Goal: Information Seeking & Learning: Find specific page/section

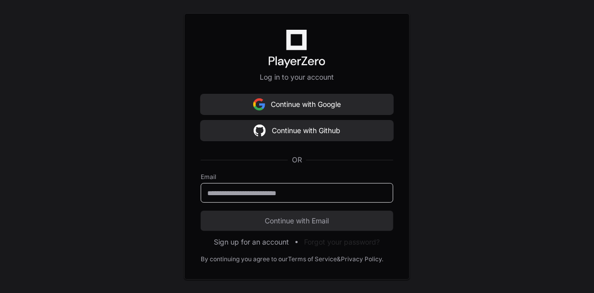
click at [246, 193] on input "email" at bounding box center [296, 193] width 179 height 10
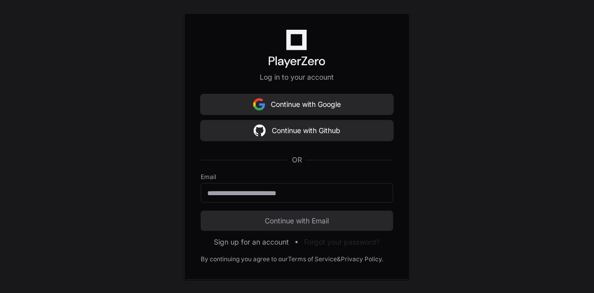
type input "**********"
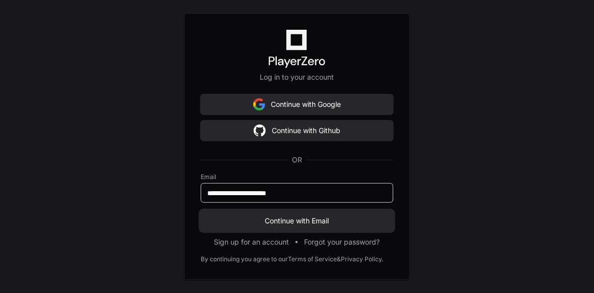
click at [265, 223] on span "Continue with Email" at bounding box center [297, 221] width 192 height 10
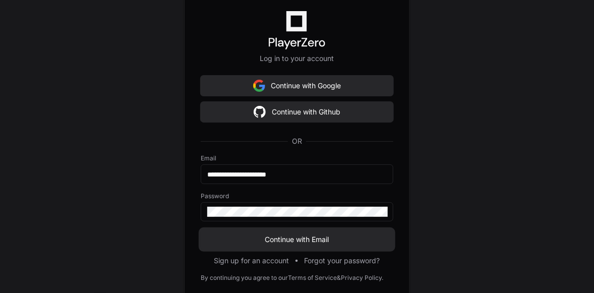
click at [272, 240] on span "Continue with Email" at bounding box center [297, 239] width 192 height 10
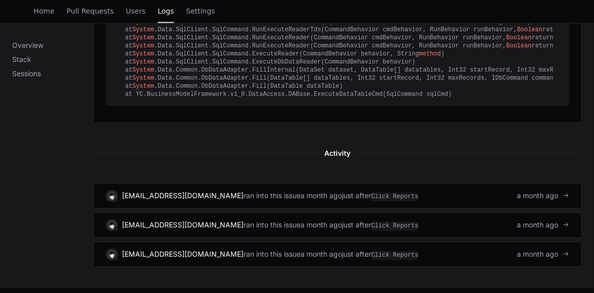
scroll to position [512, 0]
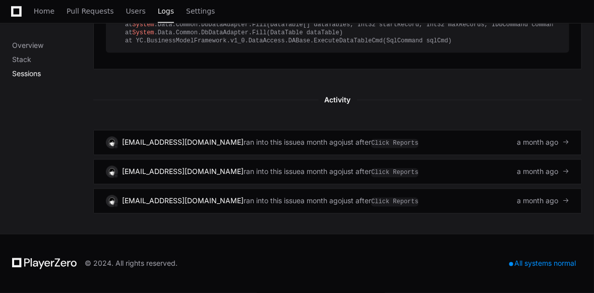
click at [31, 74] on p "Sessions" at bounding box center [52, 74] width 81 height 10
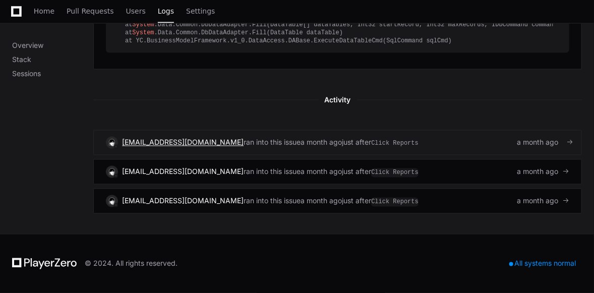
click at [165, 141] on span "[EMAIL_ADDRESS][DOMAIN_NAME]" at bounding box center [182, 142] width 121 height 9
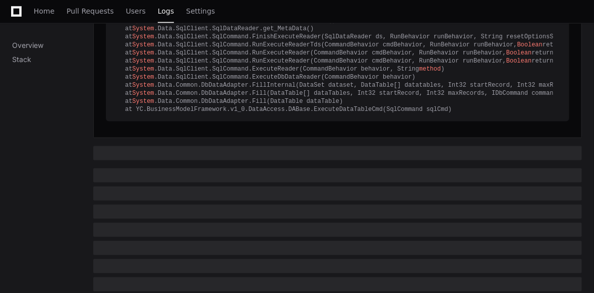
scroll to position [483, 0]
